Goal: Task Accomplishment & Management: Use online tool/utility

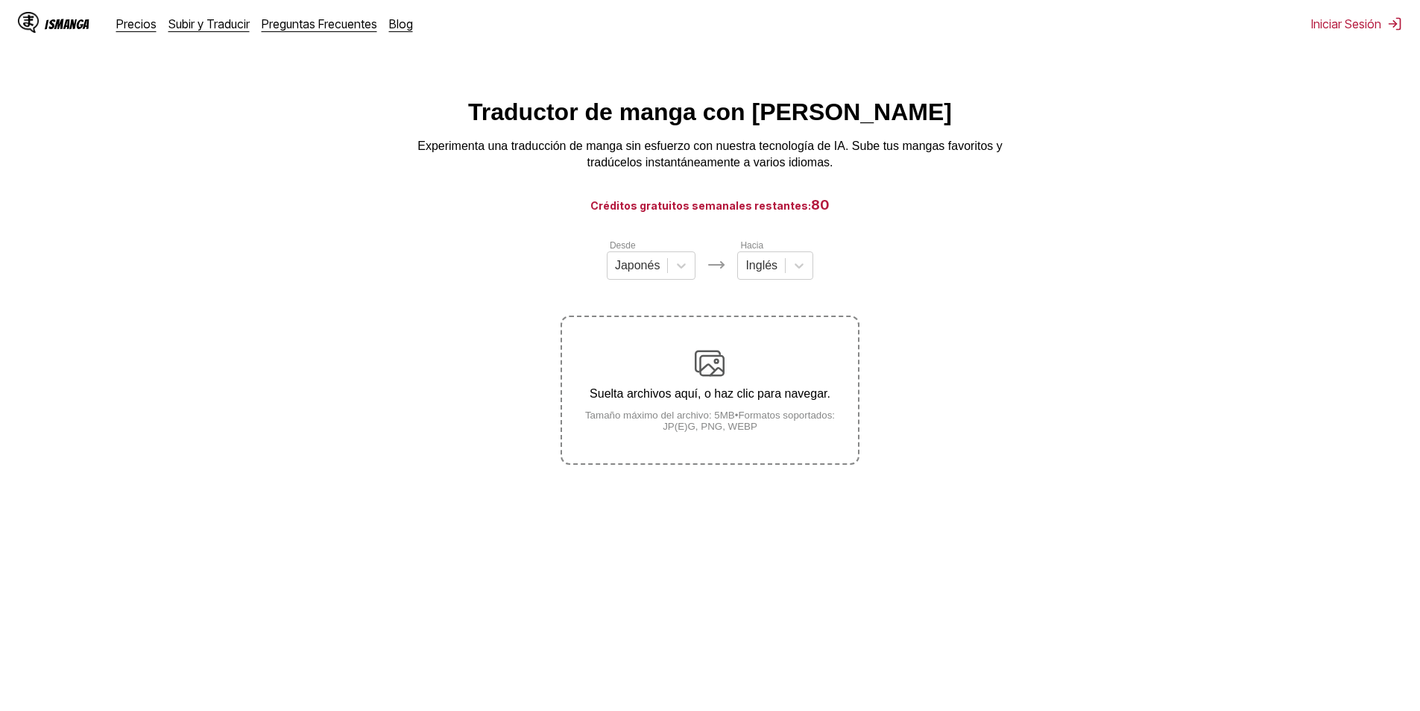
click at [748, 226] on main "Traductor de manga con IA Experimenta una traducción de manga sin esfuerzo con …" at bounding box center [710, 418] width 1420 height 640
click at [769, 214] on h3 "Créditos gratuitos semanales restantes: 80" at bounding box center [710, 204] width 1349 height 19
click at [649, 277] on div "Japonés" at bounding box center [638, 265] width 60 height 22
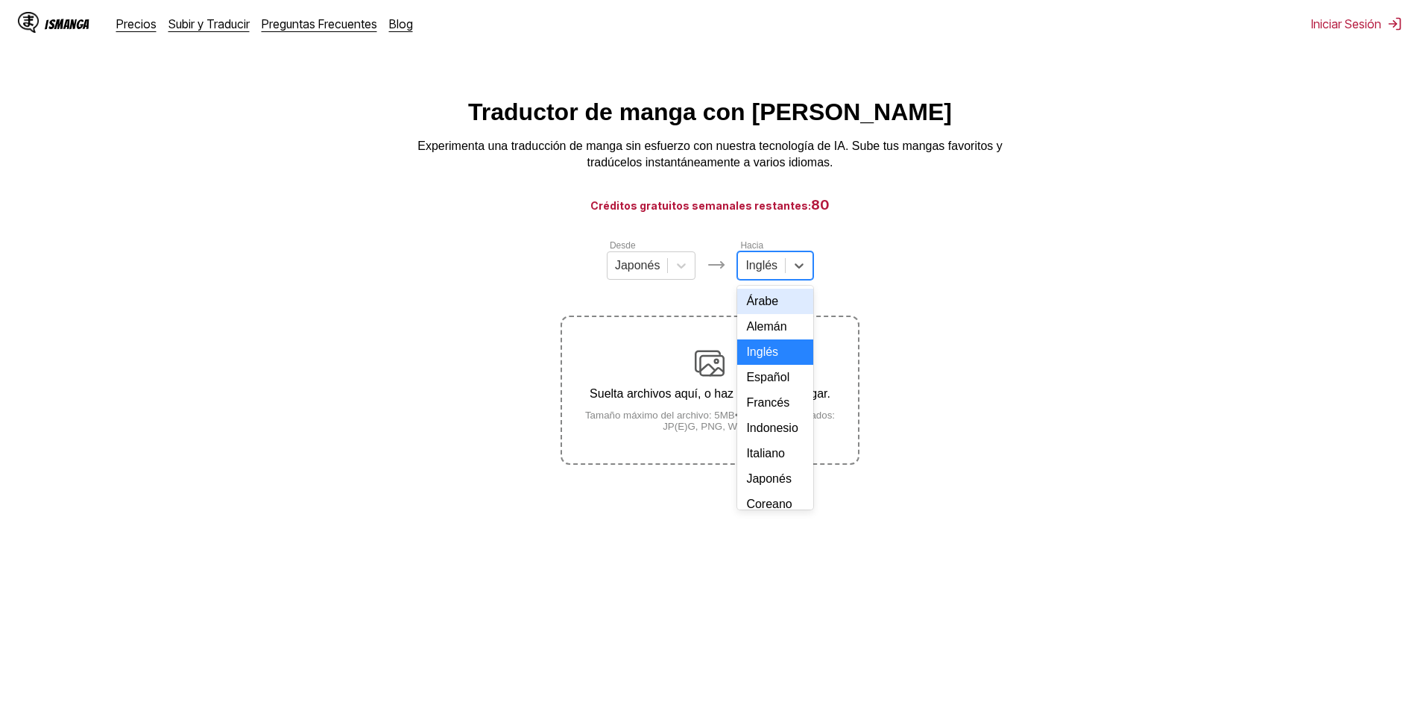
click at [746, 272] on input "text" at bounding box center [747, 265] width 3 height 13
click at [778, 280] on div "Inglés" at bounding box center [775, 265] width 76 height 28
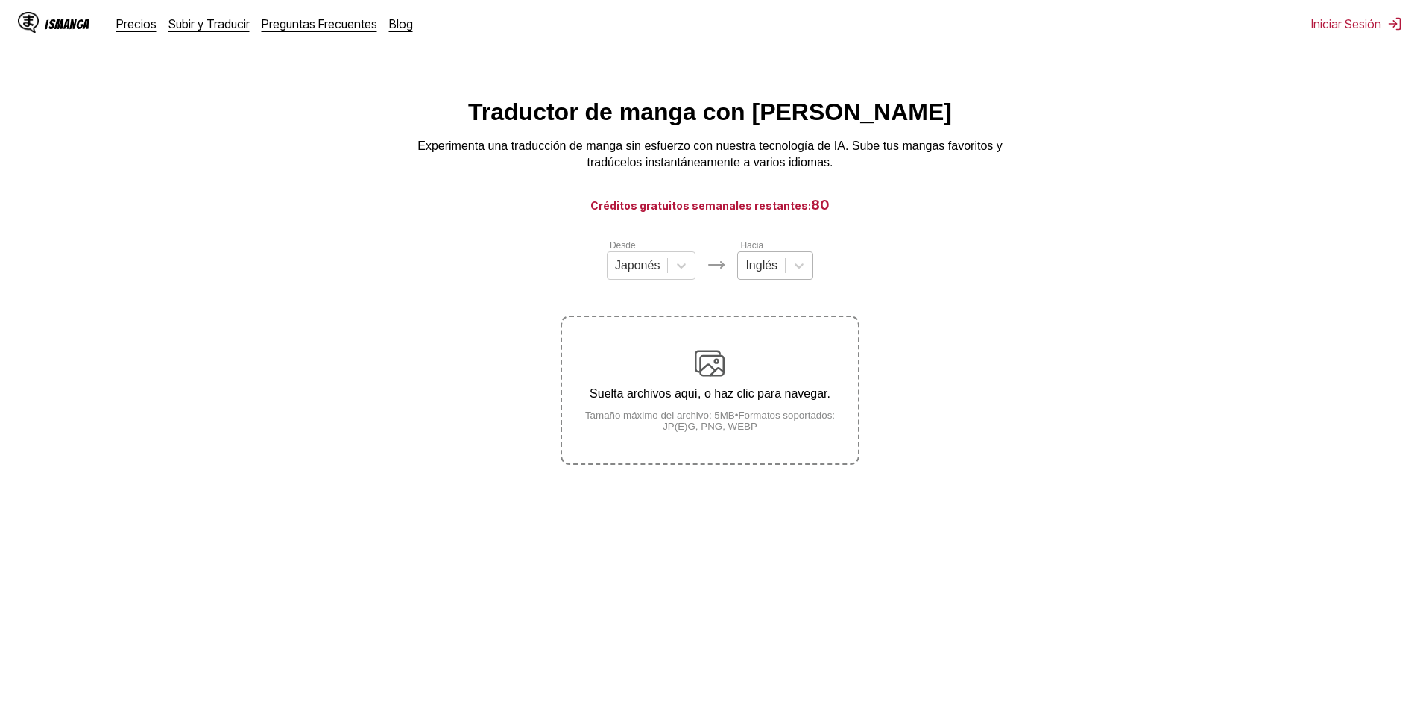
click at [757, 274] on div at bounding box center [762, 265] width 32 height 16
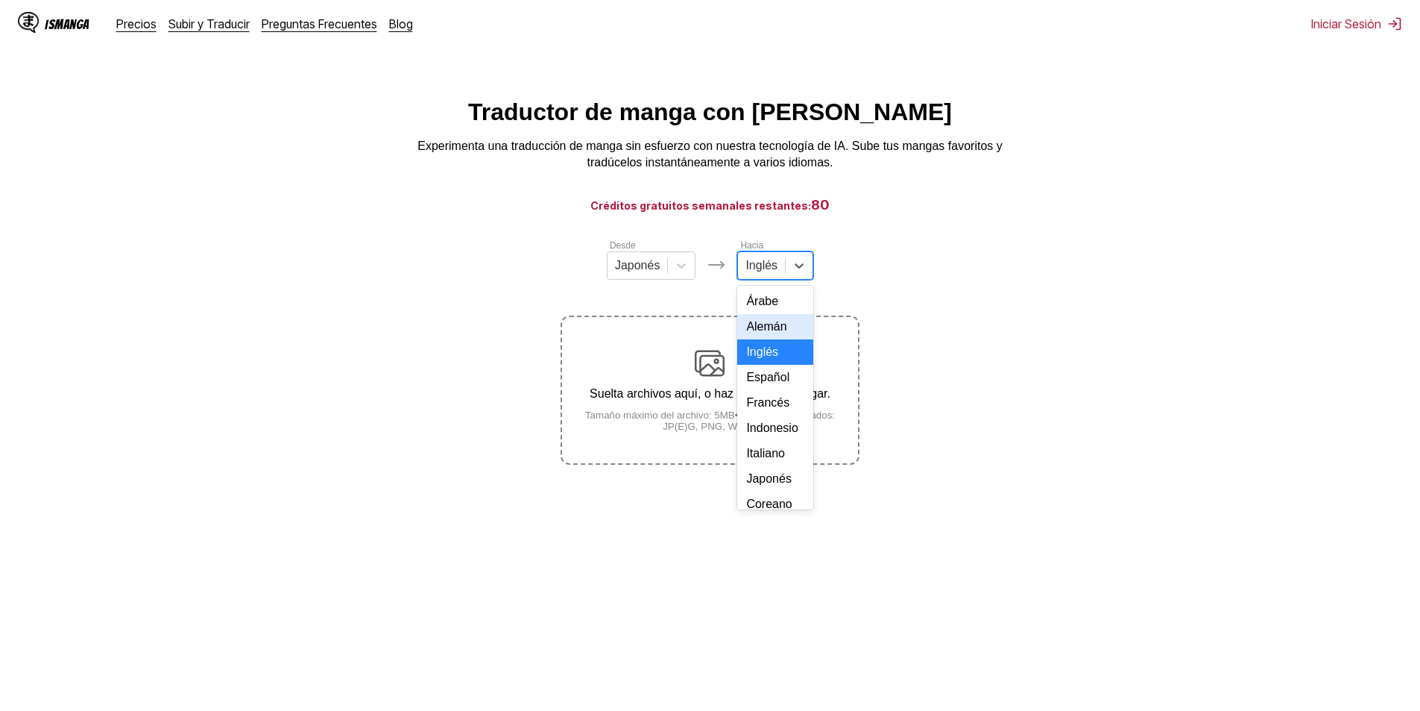
click at [786, 339] on div "Alemán" at bounding box center [775, 326] width 76 height 25
click at [642, 268] on div at bounding box center [633, 265] width 45 height 16
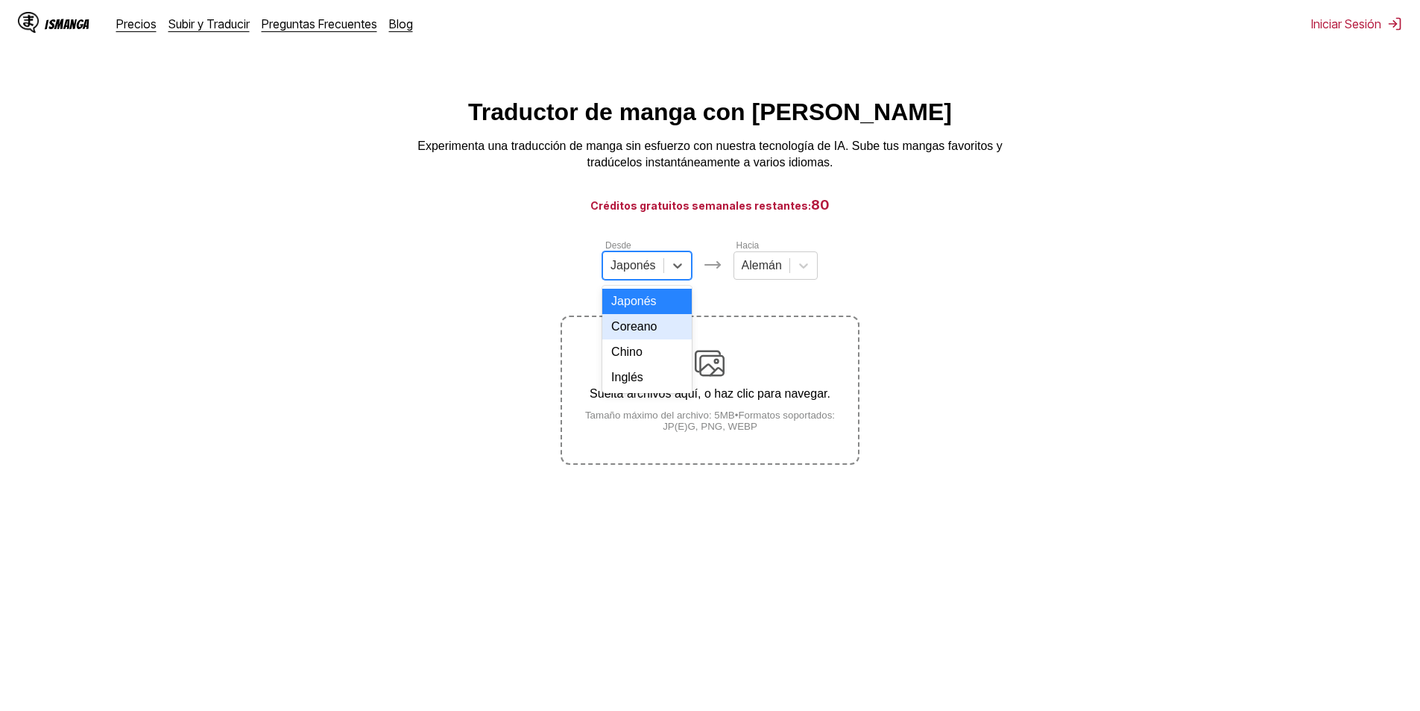
click at [644, 339] on div "Coreano" at bounding box center [646, 326] width 89 height 25
click at [743, 406] on div "Suelta archivos aquí, o haz clic para navegar. Tamaño máximo del archivo: 5MB •…" at bounding box center [709, 390] width 295 height 84
click at [0, 0] on input "Suelta archivos aquí, o haz clic para navegar. Tamaño máximo del archivo: 5MB •…" at bounding box center [0, 0] width 0 height 0
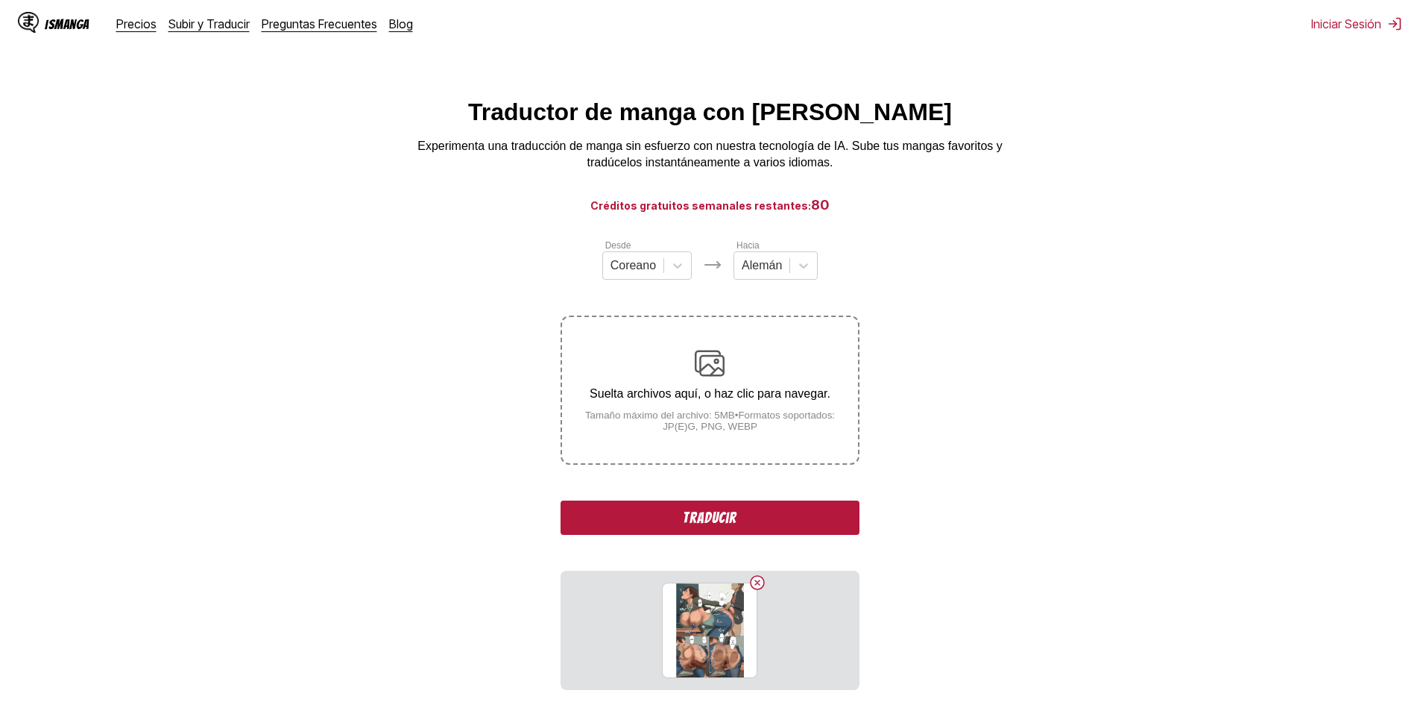
click at [686, 546] on div "Desde Coreano Hacia Alemán Suelta archivos aquí, o haz clic para navegar. Tamañ…" at bounding box center [710, 464] width 298 height 452
click at [690, 533] on button "Traducir" at bounding box center [710, 517] width 298 height 34
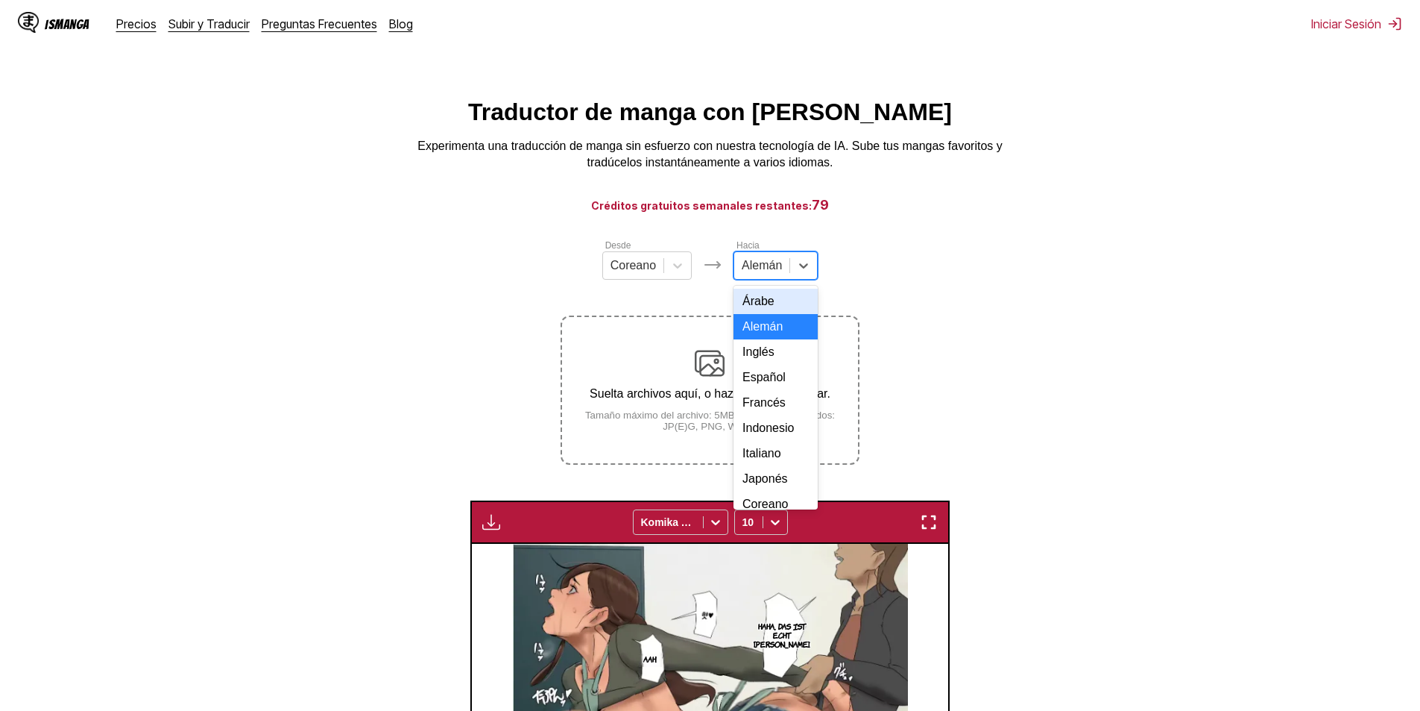
click at [775, 268] on div at bounding box center [762, 265] width 40 height 16
click at [772, 309] on div "Árabe" at bounding box center [776, 301] width 84 height 25
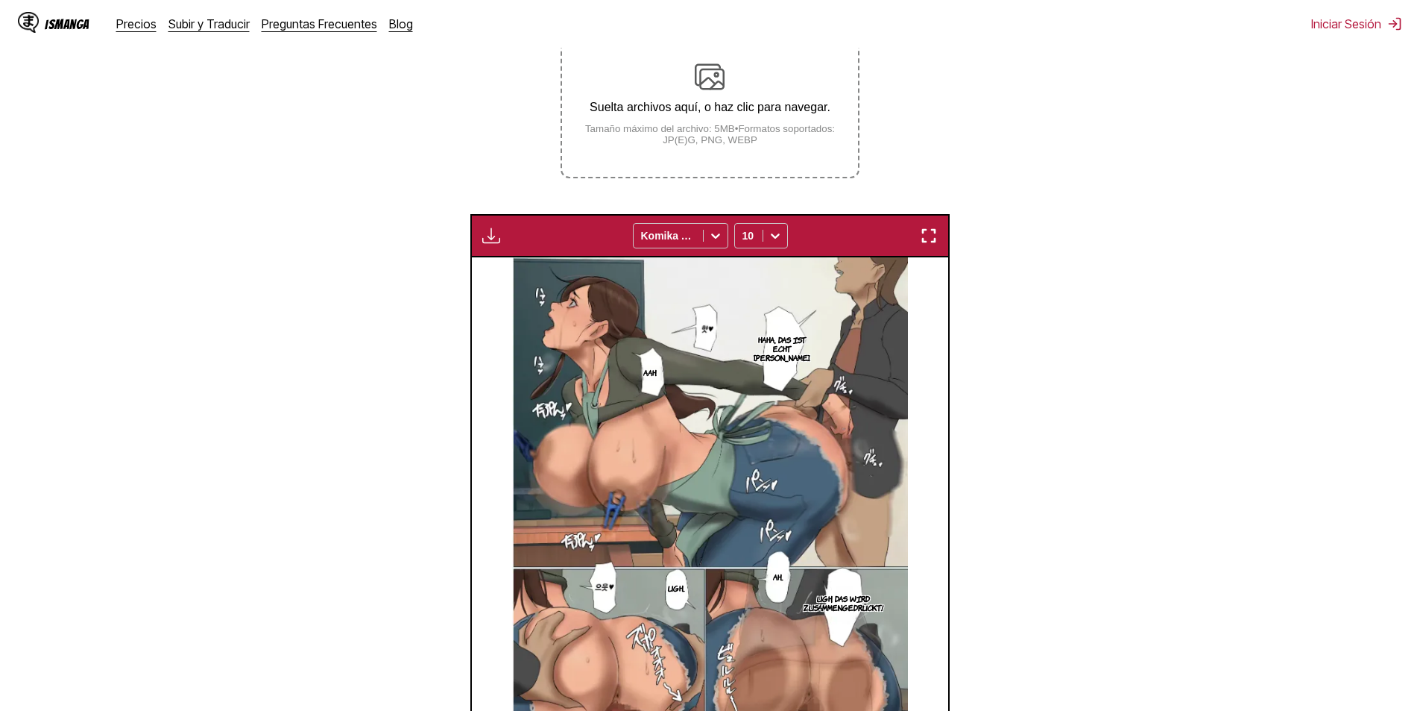
scroll to position [149, 0]
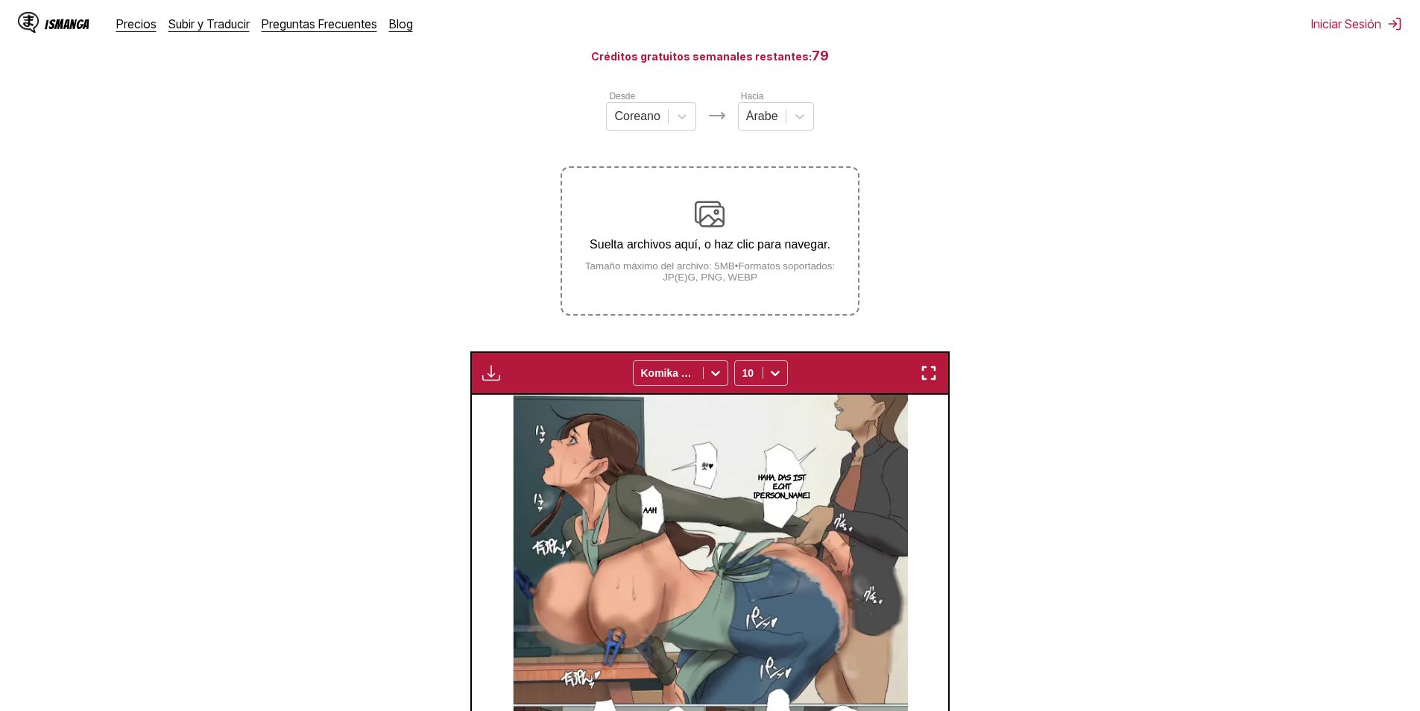
click at [717, 272] on small "Tamaño máximo del archivo: 5MB • Formatos soportados: JP(E)G, PNG, WEBP" at bounding box center [709, 271] width 295 height 22
click at [0, 0] on input "Suelta archivos aquí, o haz clic para navegar. Tamaño máximo del archivo: 5MB •…" at bounding box center [0, 0] width 0 height 0
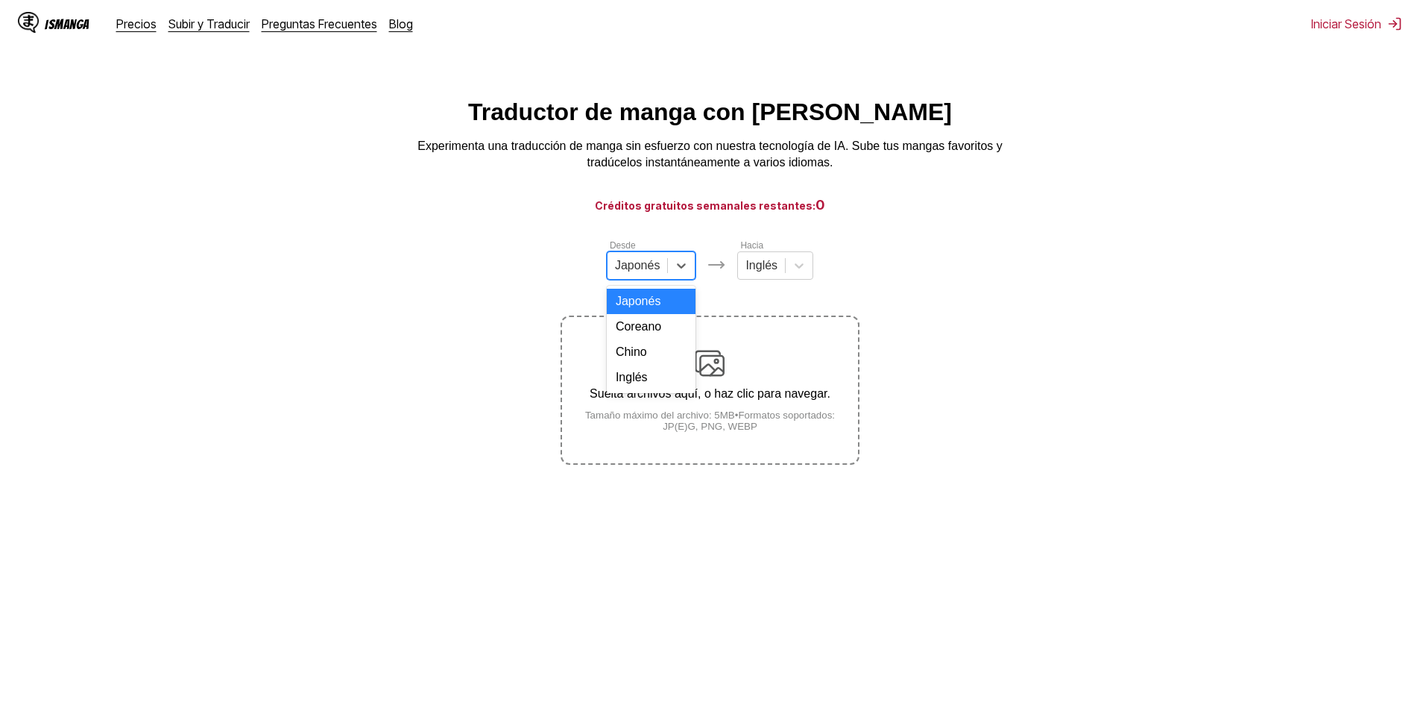
click at [674, 258] on icon at bounding box center [681, 265] width 15 height 15
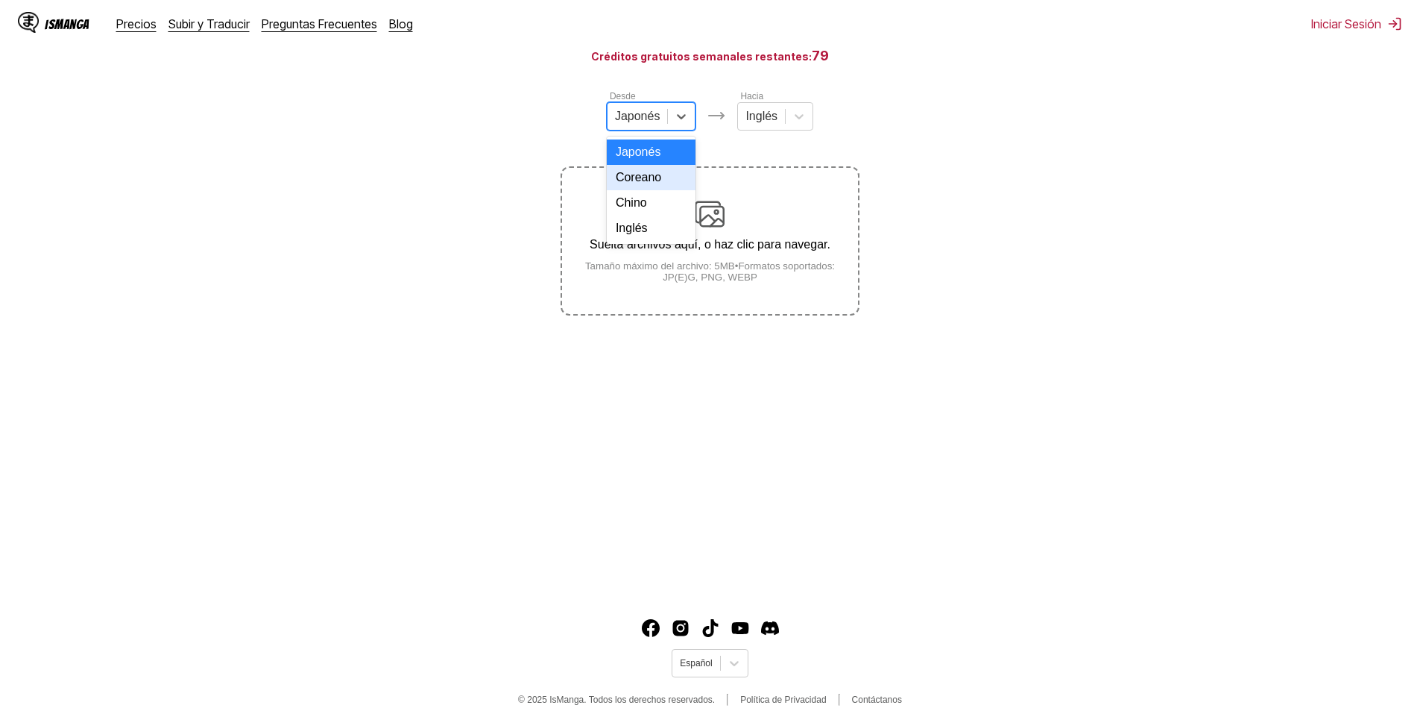
click at [658, 186] on div "Coreano" at bounding box center [651, 177] width 89 height 25
click at [752, 125] on div at bounding box center [762, 116] width 32 height 16
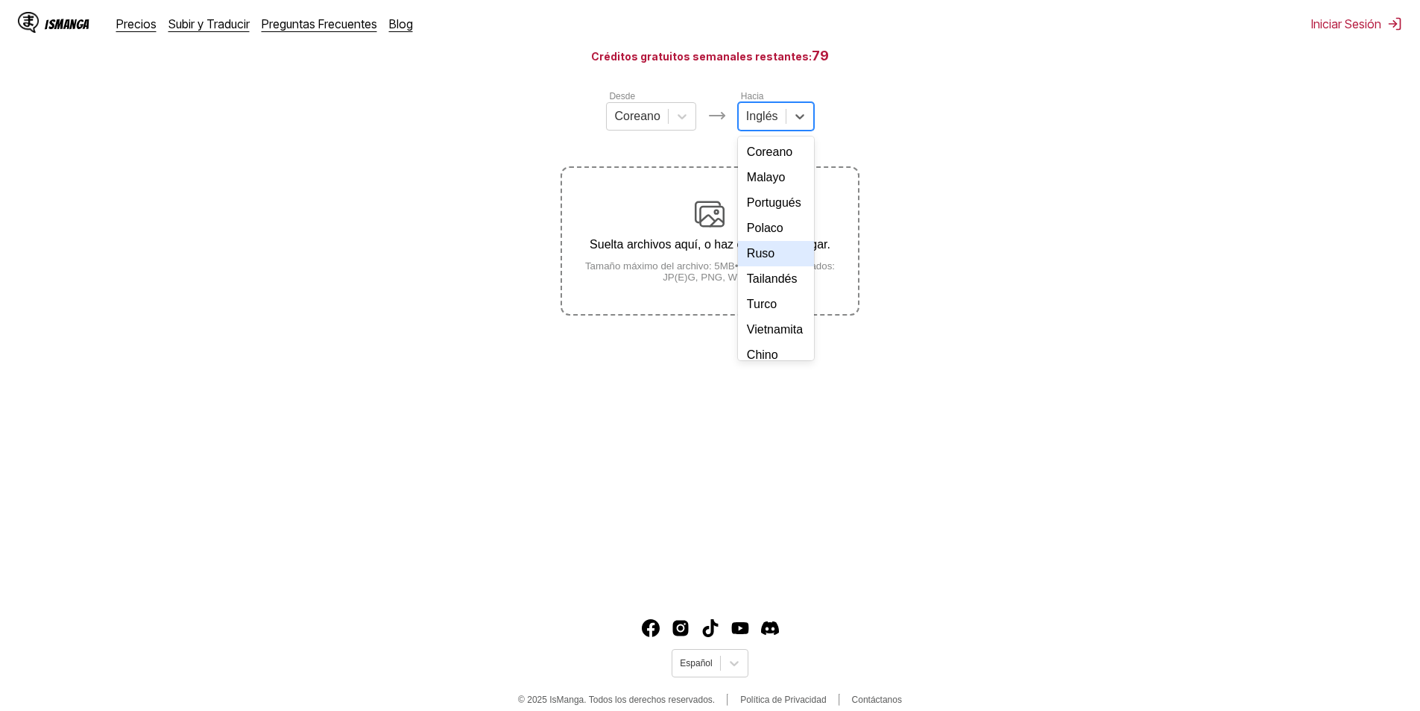
scroll to position [224, 0]
click at [771, 230] on div "Polaco" at bounding box center [776, 217] width 76 height 25
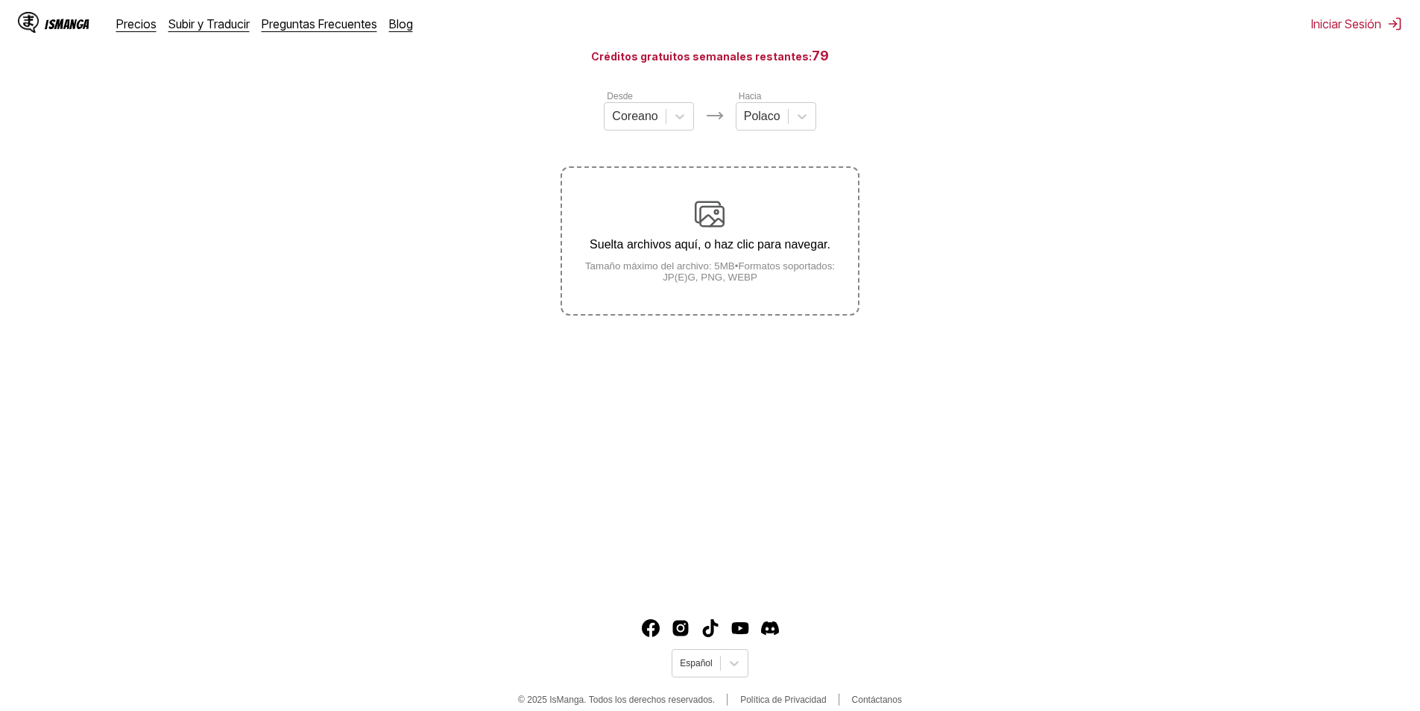
click at [738, 263] on div "Suelta archivos aquí, o haz clic para navegar. Tamaño máximo del archivo: 5MB •…" at bounding box center [709, 241] width 295 height 84
click at [0, 0] on input "Suelta archivos aquí, o haz clic para navegar. Tamaño máximo del archivo: 5MB •…" at bounding box center [0, 0] width 0 height 0
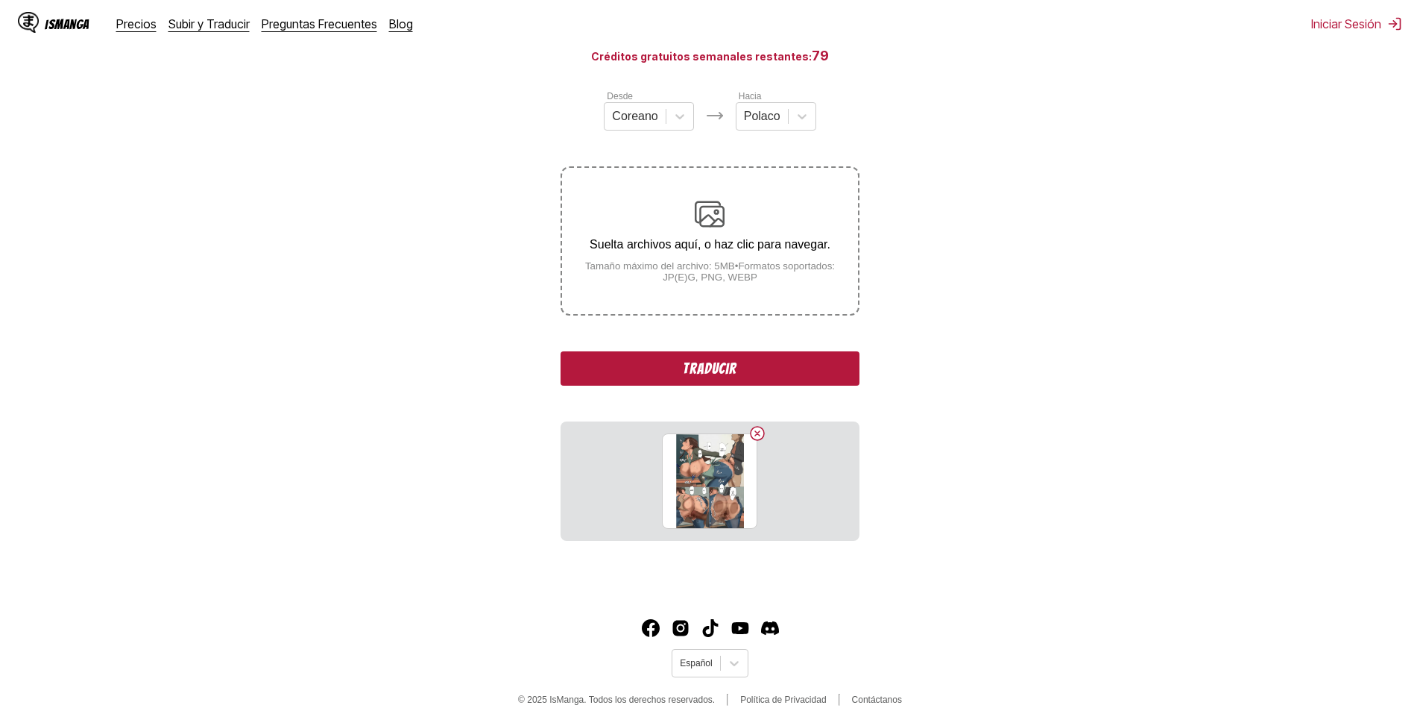
click at [719, 378] on button "Traducir" at bounding box center [710, 368] width 298 height 34
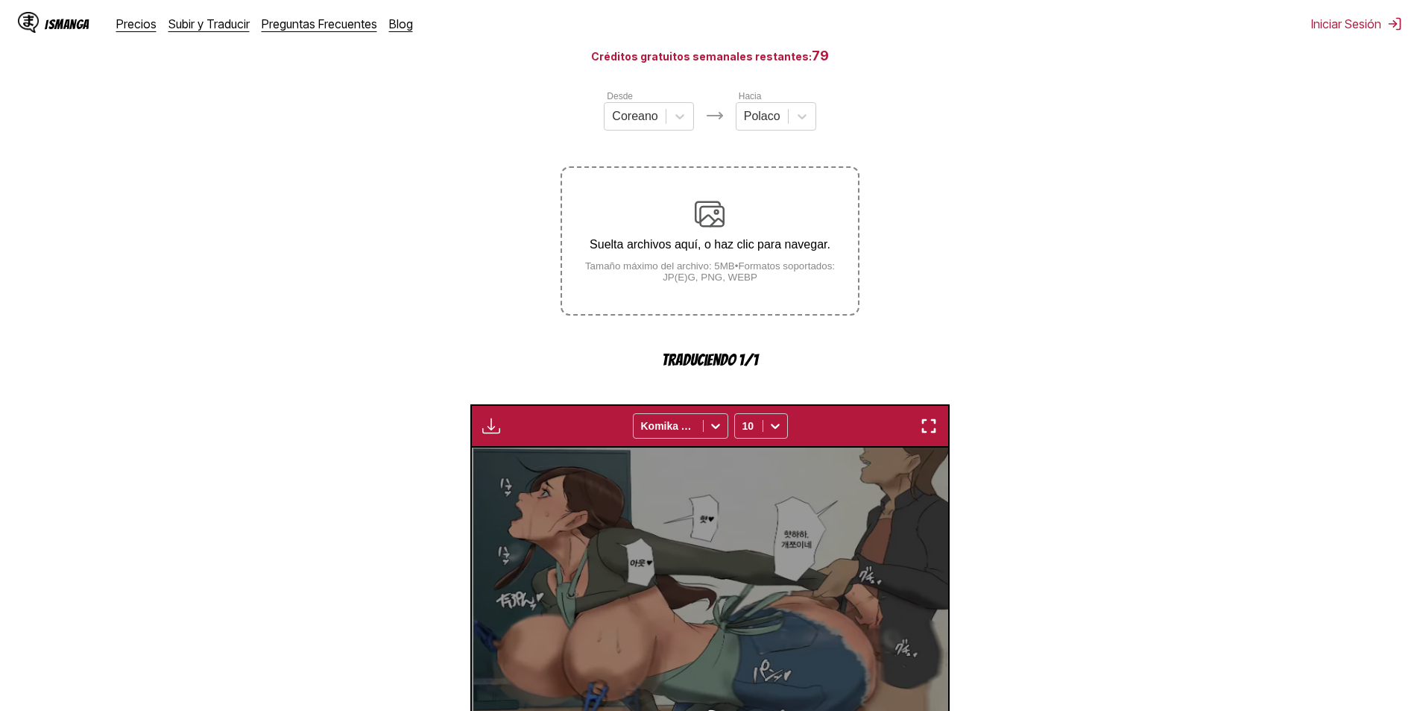
scroll to position [441, 0]
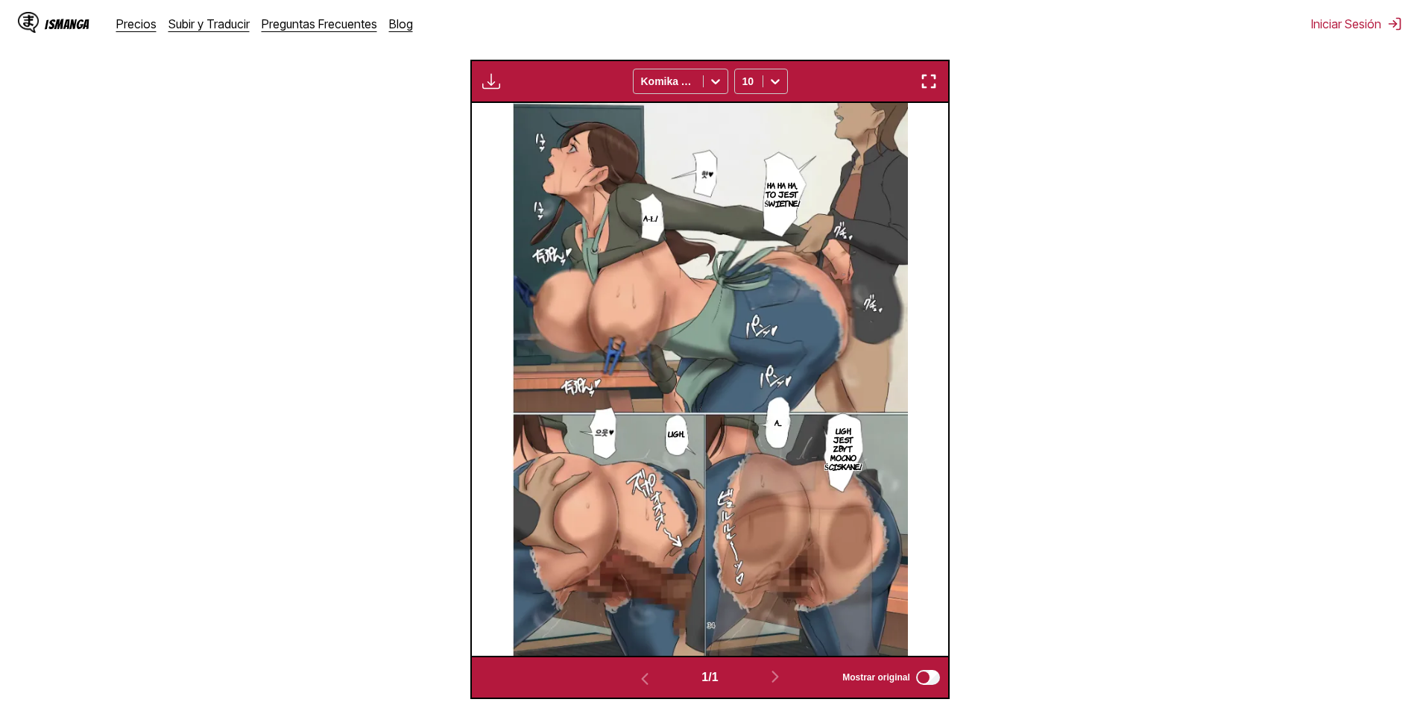
click at [924, 81] on img "button" at bounding box center [929, 81] width 18 height 18
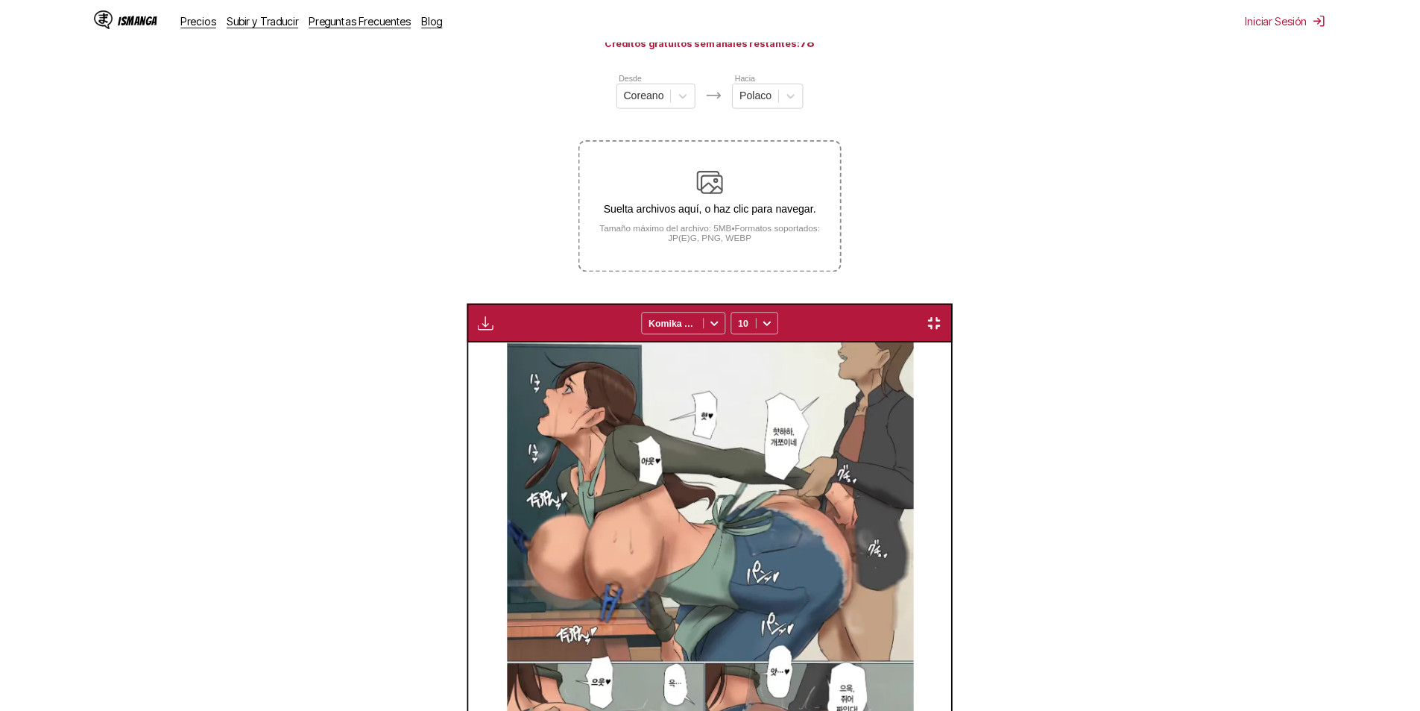
scroll to position [388, 0]
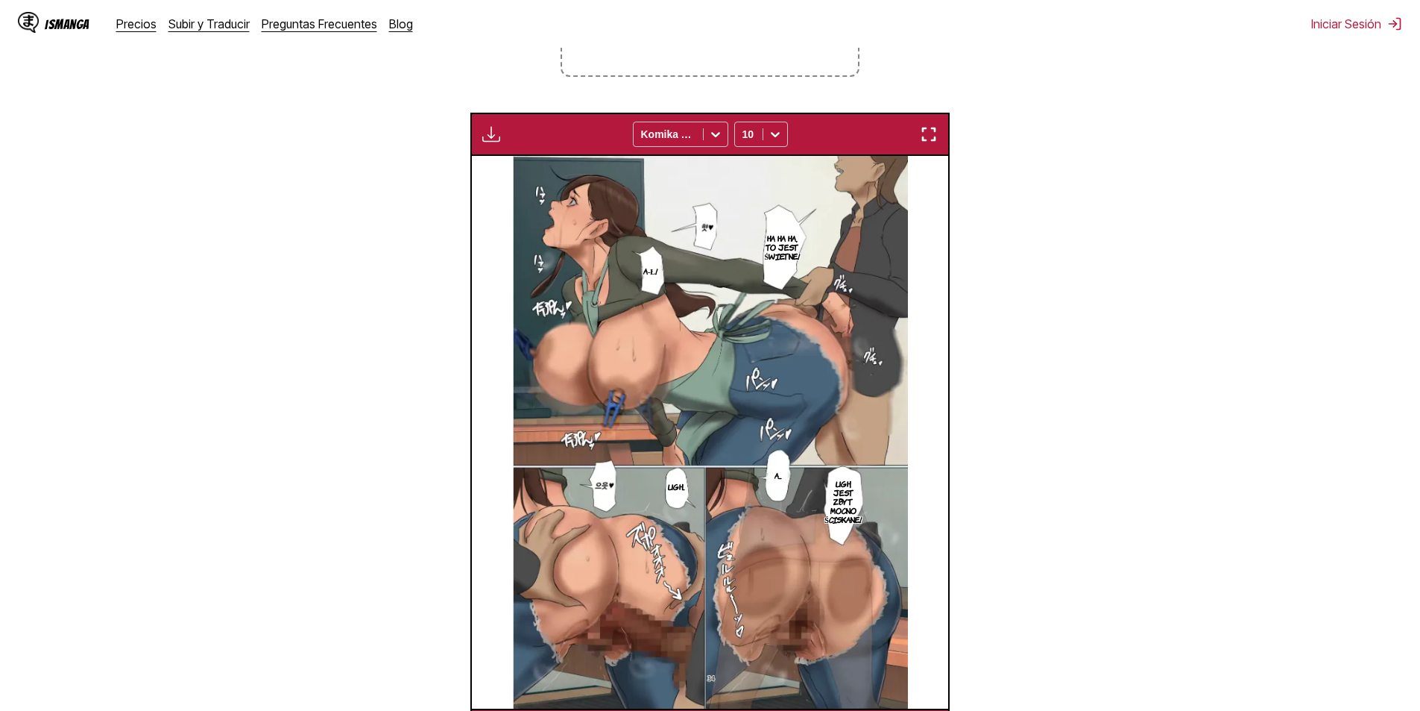
click at [937, 143] on button "button" at bounding box center [929, 134] width 27 height 19
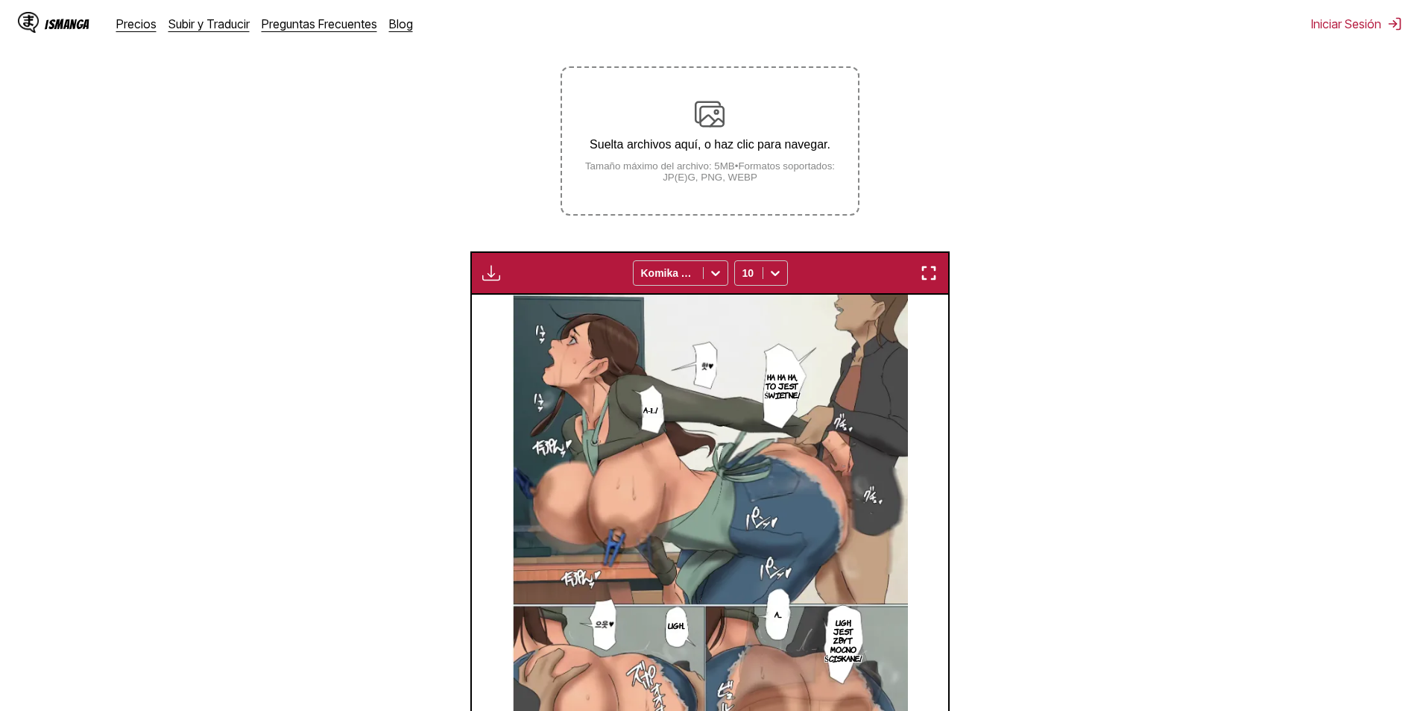
scroll to position [313, 0]
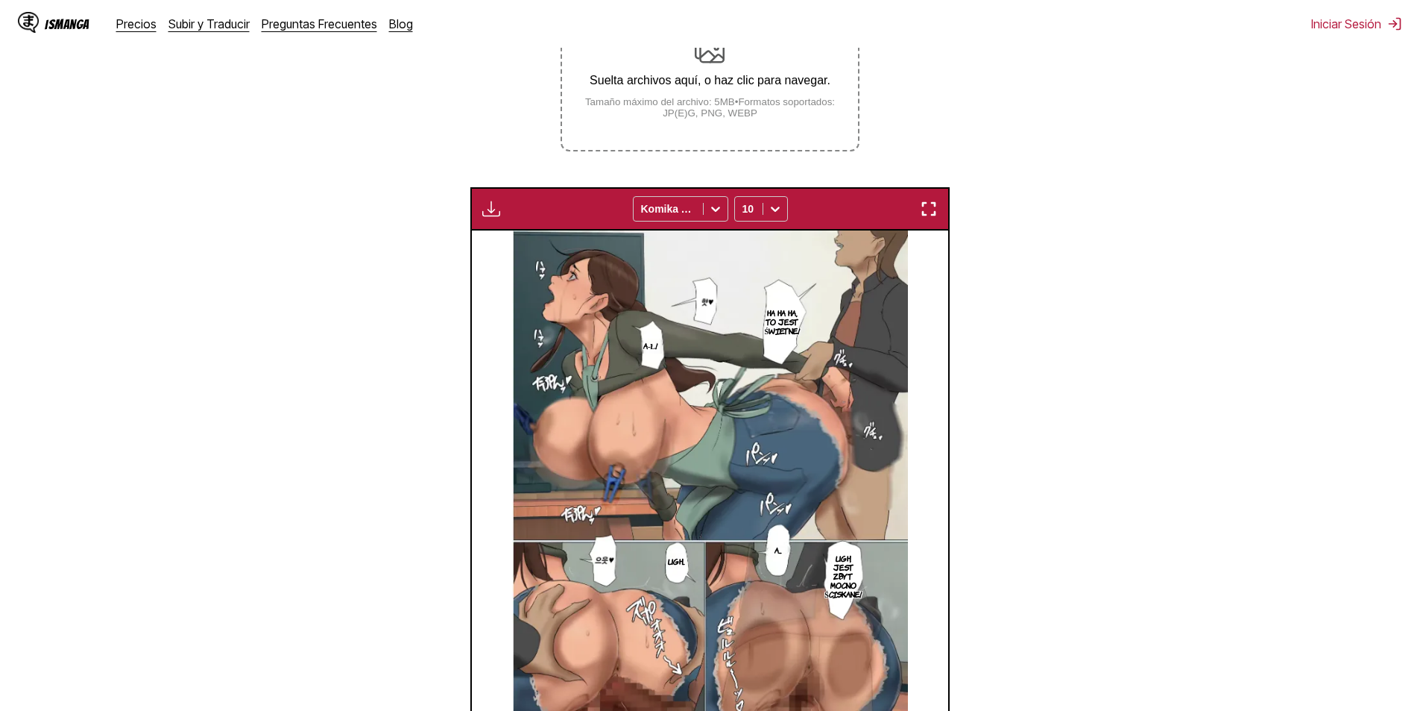
click at [917, 208] on button "button" at bounding box center [929, 208] width 27 height 19
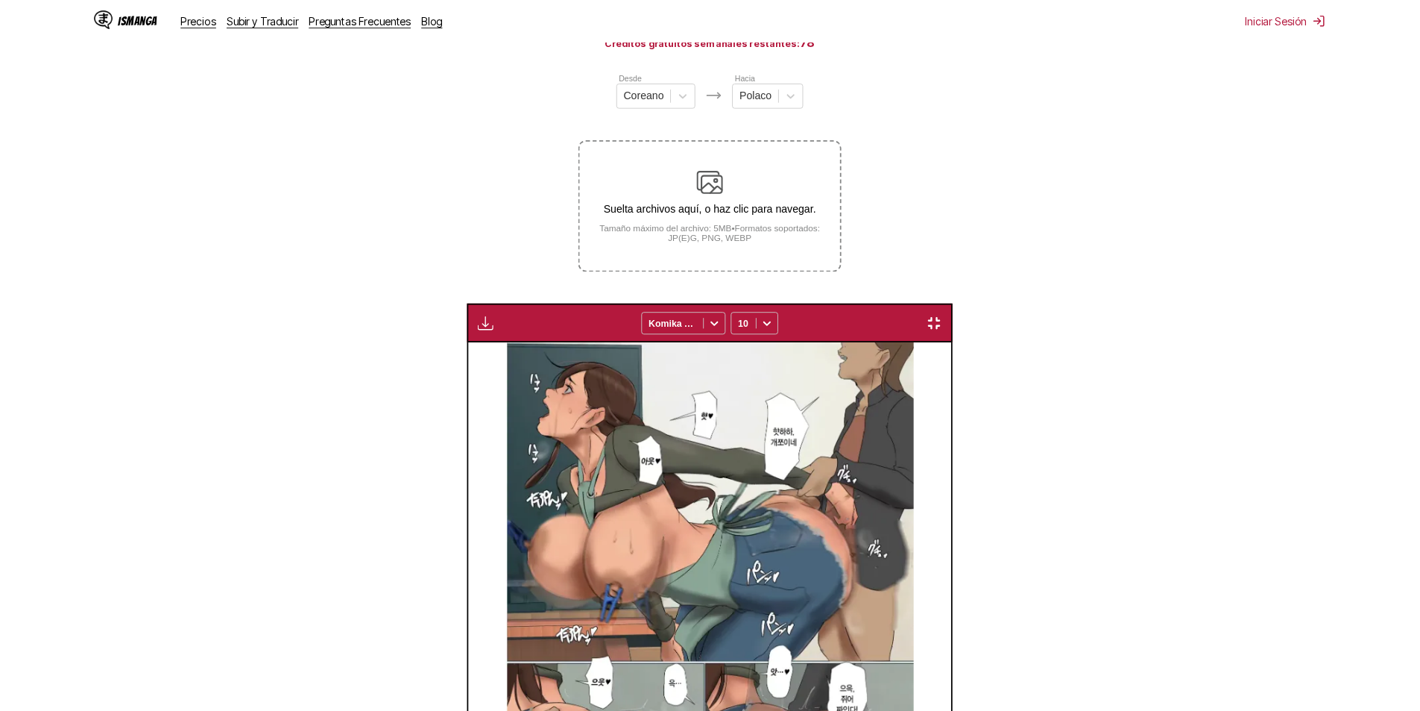
scroll to position [388, 0]
